Goal: Transaction & Acquisition: Subscribe to service/newsletter

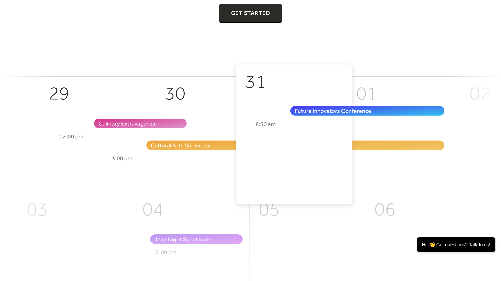
click at [202, 101] on img at bounding box center [250, 184] width 501 height 248
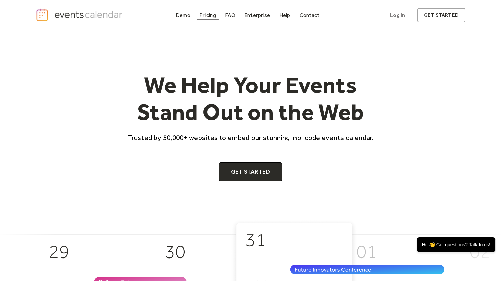
click at [207, 16] on div "Pricing" at bounding box center [207, 15] width 16 height 4
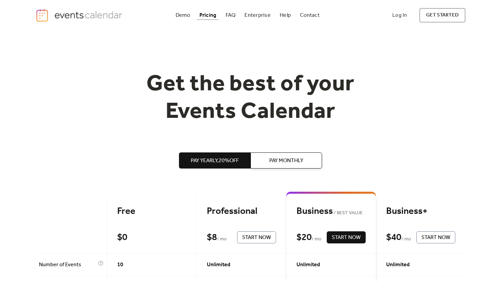
click at [284, 160] on span "Pay Monthly" at bounding box center [286, 161] width 34 height 8
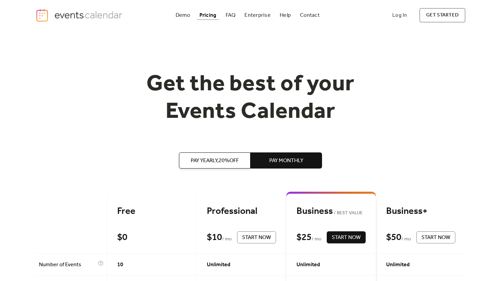
click at [225, 154] on button "Pay Yearly, 20% off" at bounding box center [214, 160] width 71 height 16
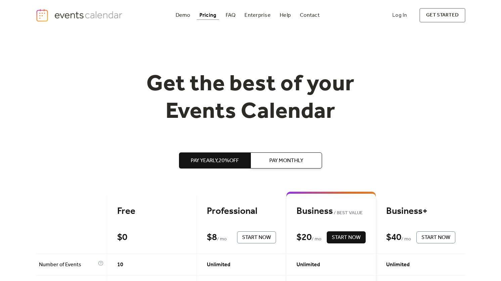
click at [274, 155] on button "Pay Monthly" at bounding box center [285, 160] width 71 height 16
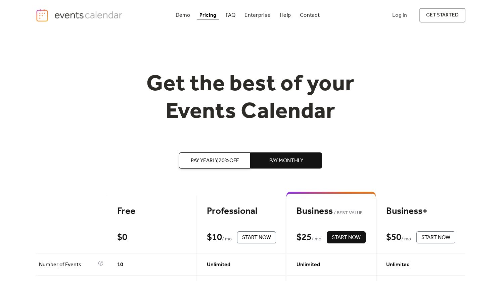
click at [209, 154] on button "Pay Yearly, 20% off" at bounding box center [214, 160] width 71 height 16
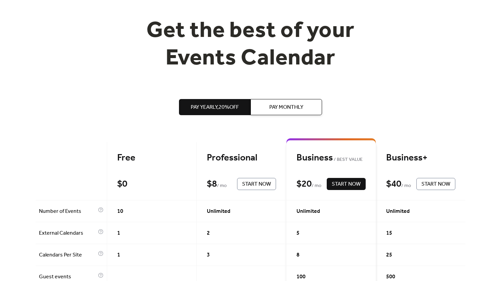
scroll to position [64, 0]
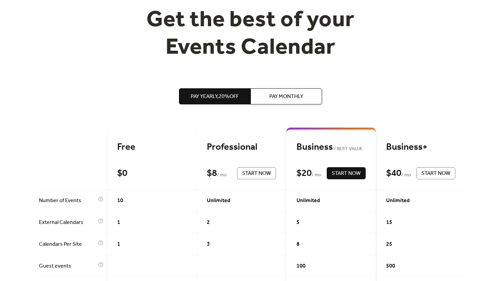
click at [259, 173] on span "Start Now" at bounding box center [256, 174] width 29 height 8
